Goal: Obtain resource: Download file/media

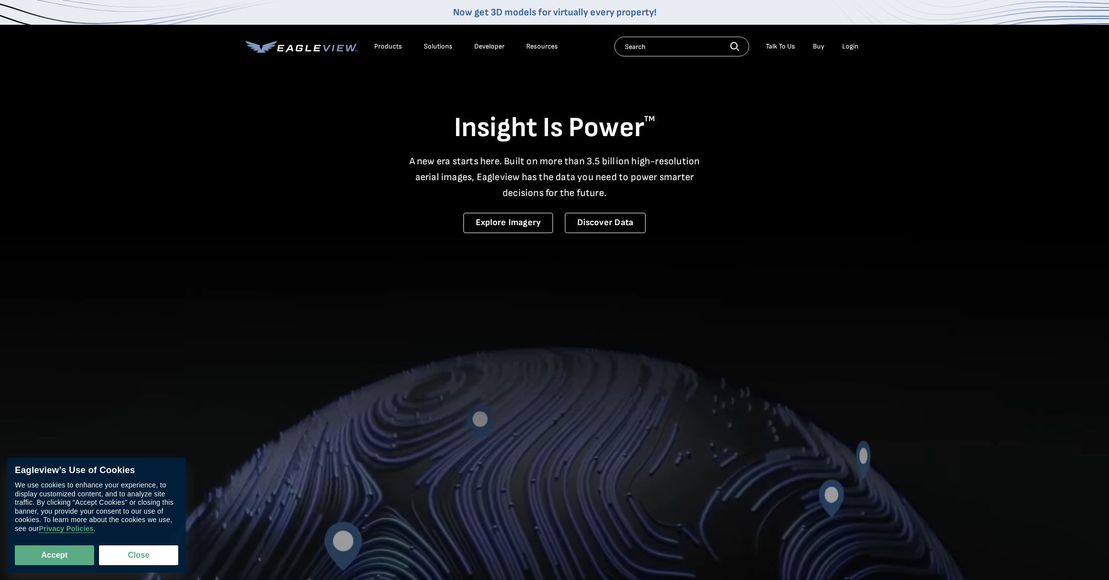
click at [851, 44] on div "Login" at bounding box center [850, 46] width 16 height 9
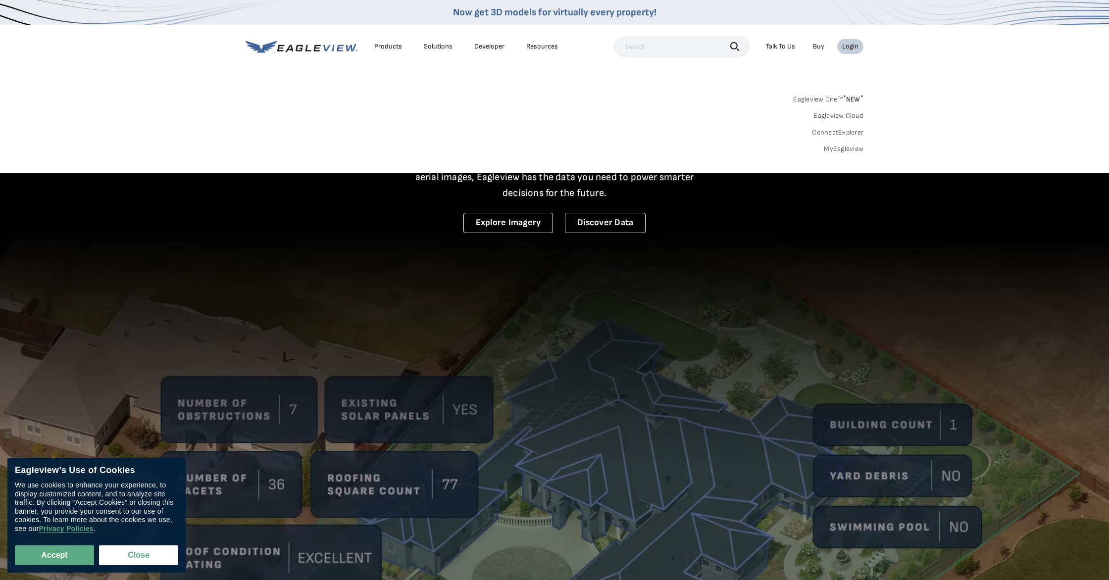
click at [837, 149] on link "MyEagleview" at bounding box center [844, 149] width 40 height 9
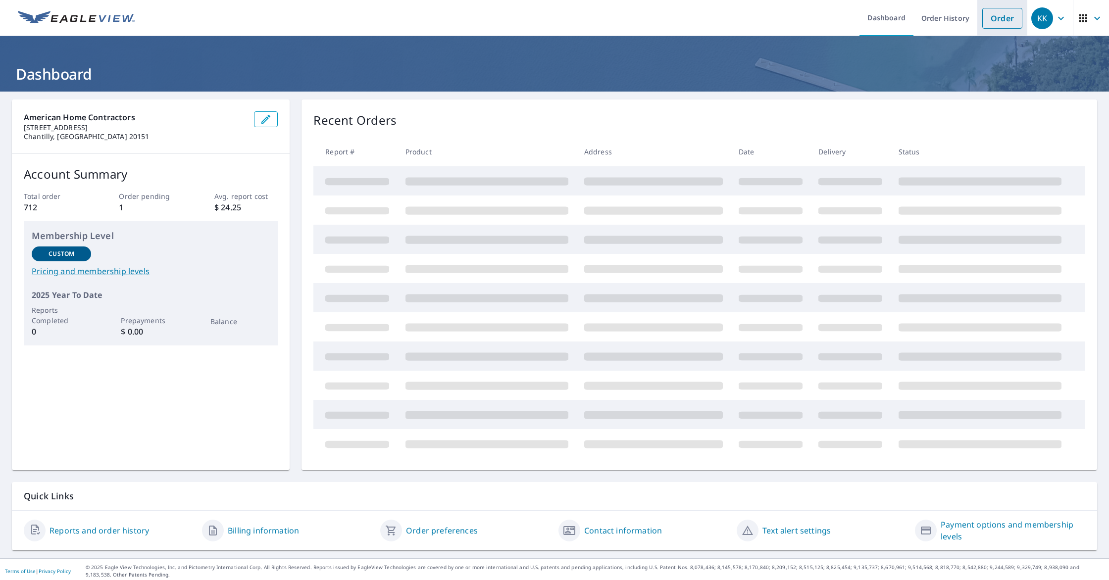
click at [1007, 29] on li "Order" at bounding box center [1002, 18] width 50 height 36
click at [1011, 23] on link "Order" at bounding box center [1002, 18] width 40 height 21
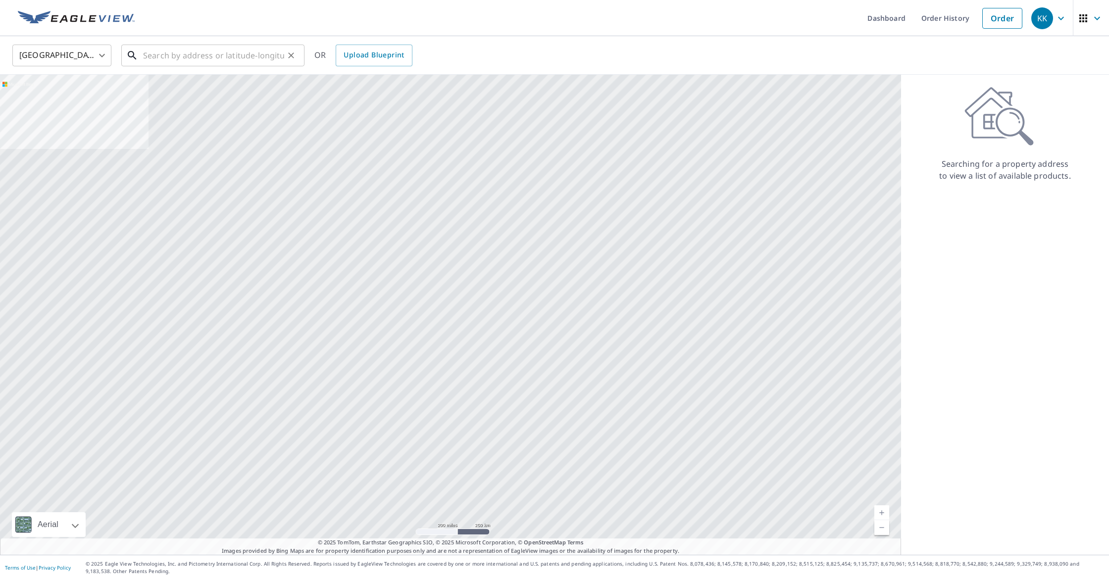
click at [168, 54] on input "text" at bounding box center [213, 56] width 141 height 28
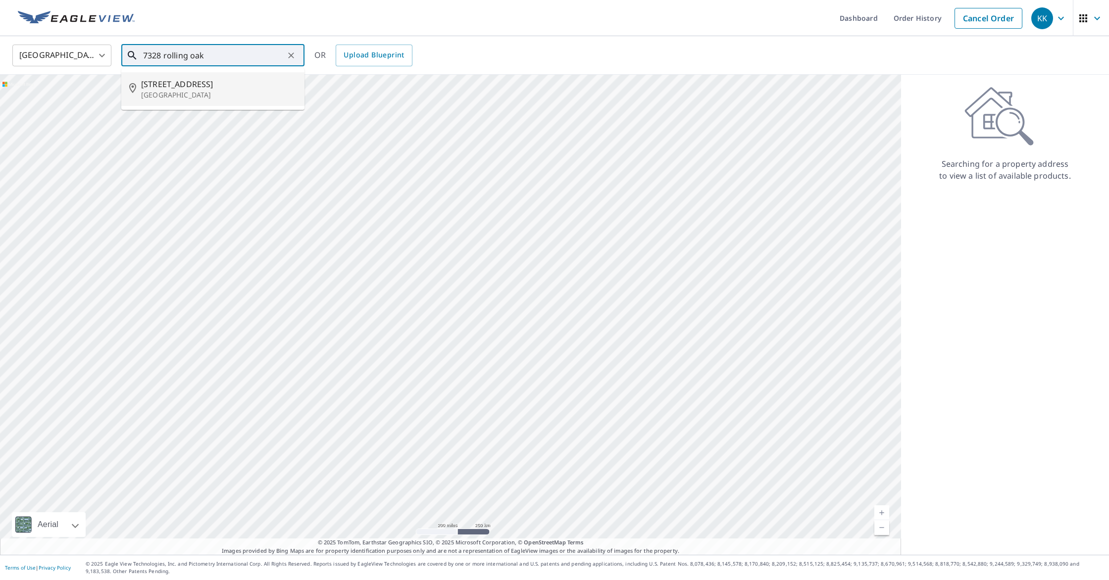
drag, startPoint x: 184, startPoint y: 87, endPoint x: 687, endPoint y: 78, distance: 503.9
click at [184, 87] on span "7328 Rolling Oak Ln" at bounding box center [218, 84] width 155 height 12
type input "7328 Rolling Oak Ln Springfield, VA 22153"
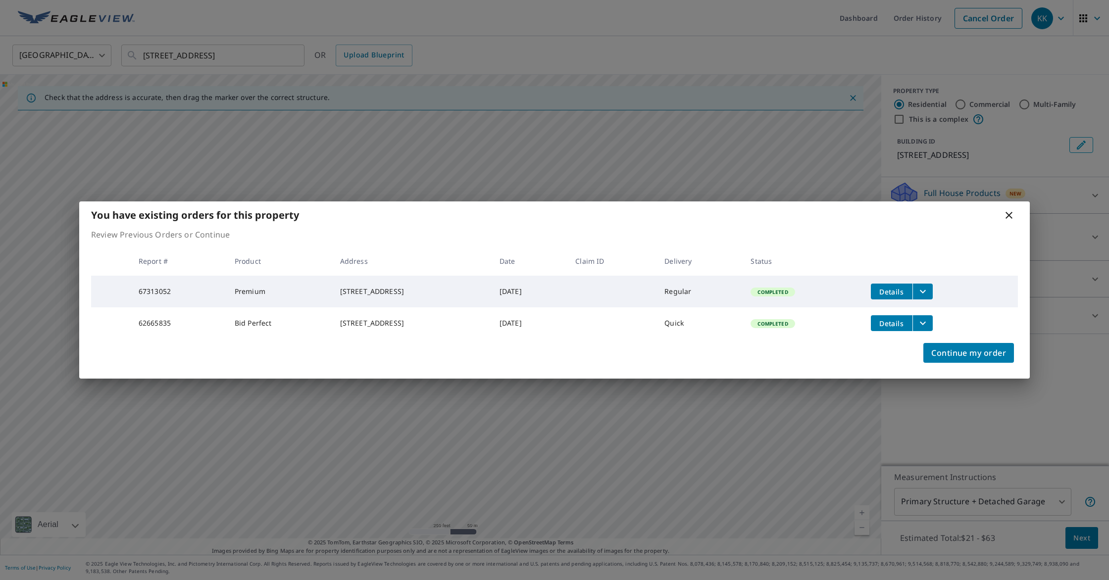
click at [932, 288] on button "filesDropdownBtn-67313052" at bounding box center [922, 292] width 20 height 16
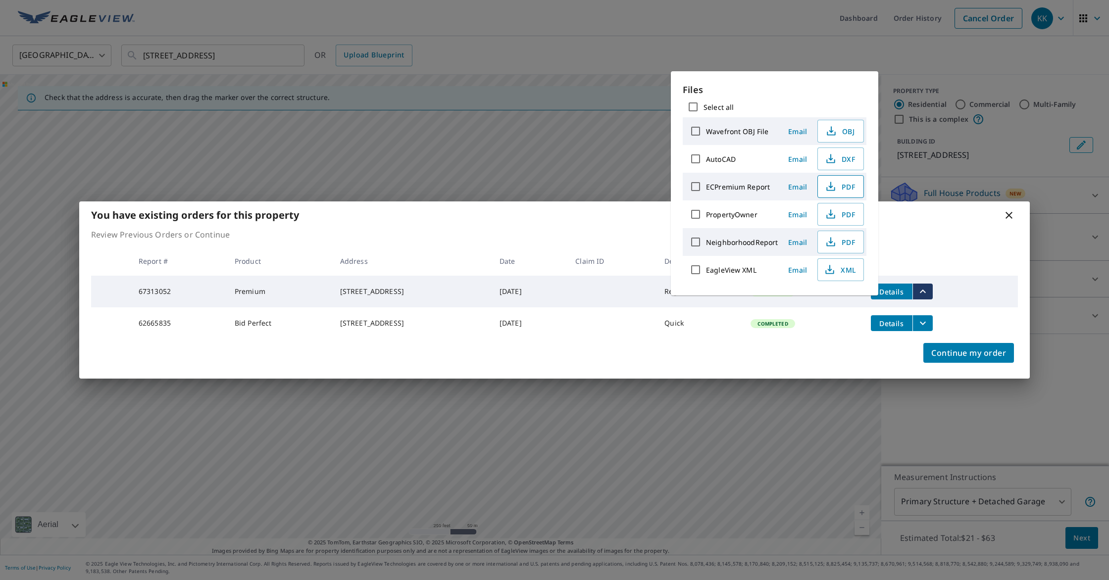
click at [843, 183] on span "PDF" at bounding box center [840, 187] width 32 height 12
